Goal: Download file/media

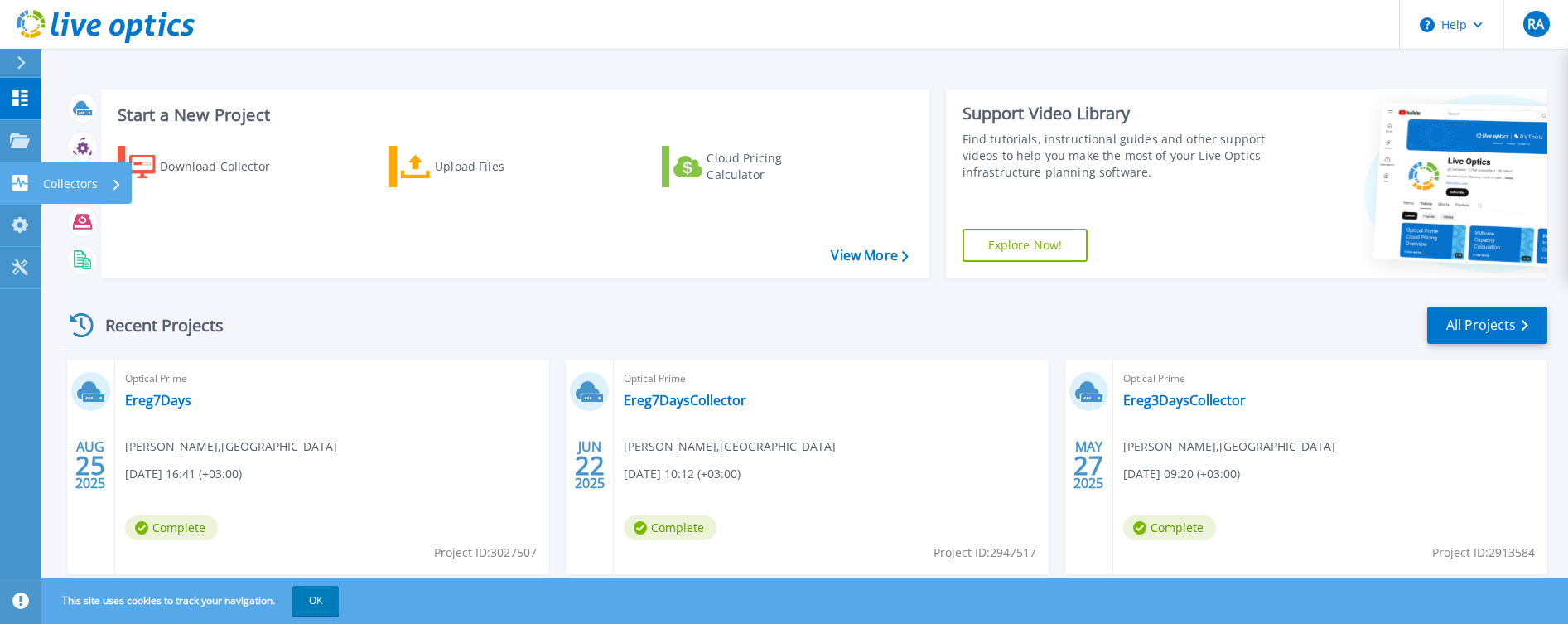
click at [50, 184] on p "Collectors" at bounding box center [70, 184] width 54 height 43
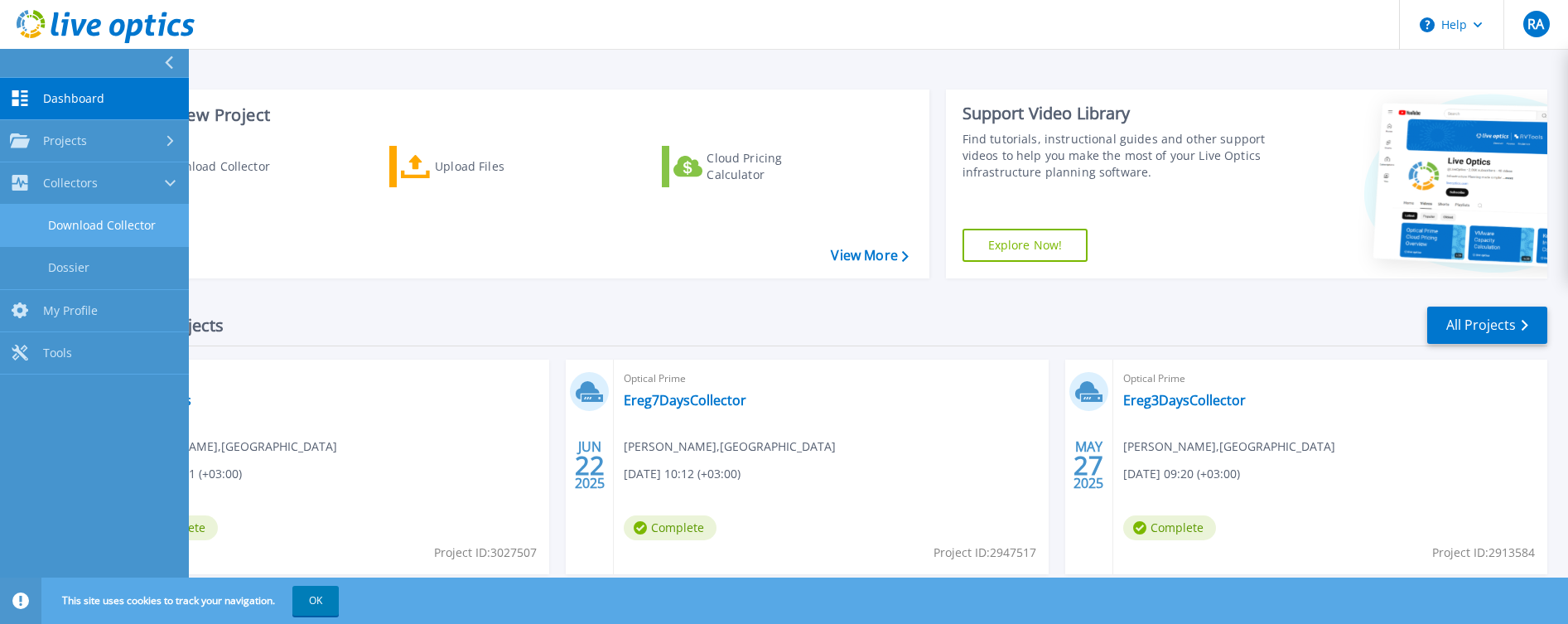
click at [74, 218] on link "Download Collector" at bounding box center [94, 226] width 189 height 42
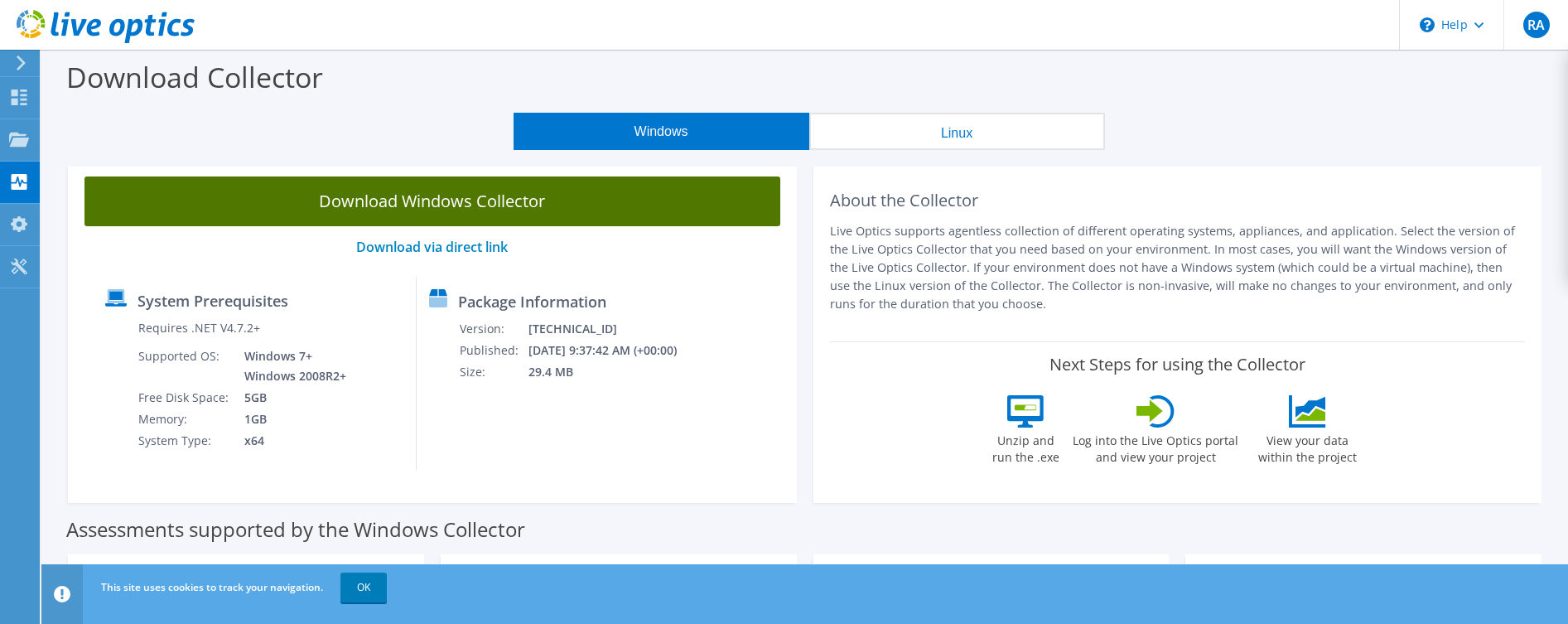
click at [390, 199] on link "Download Windows Collector" at bounding box center [432, 202] width 696 height 50
